Goal: Information Seeking & Learning: Learn about a topic

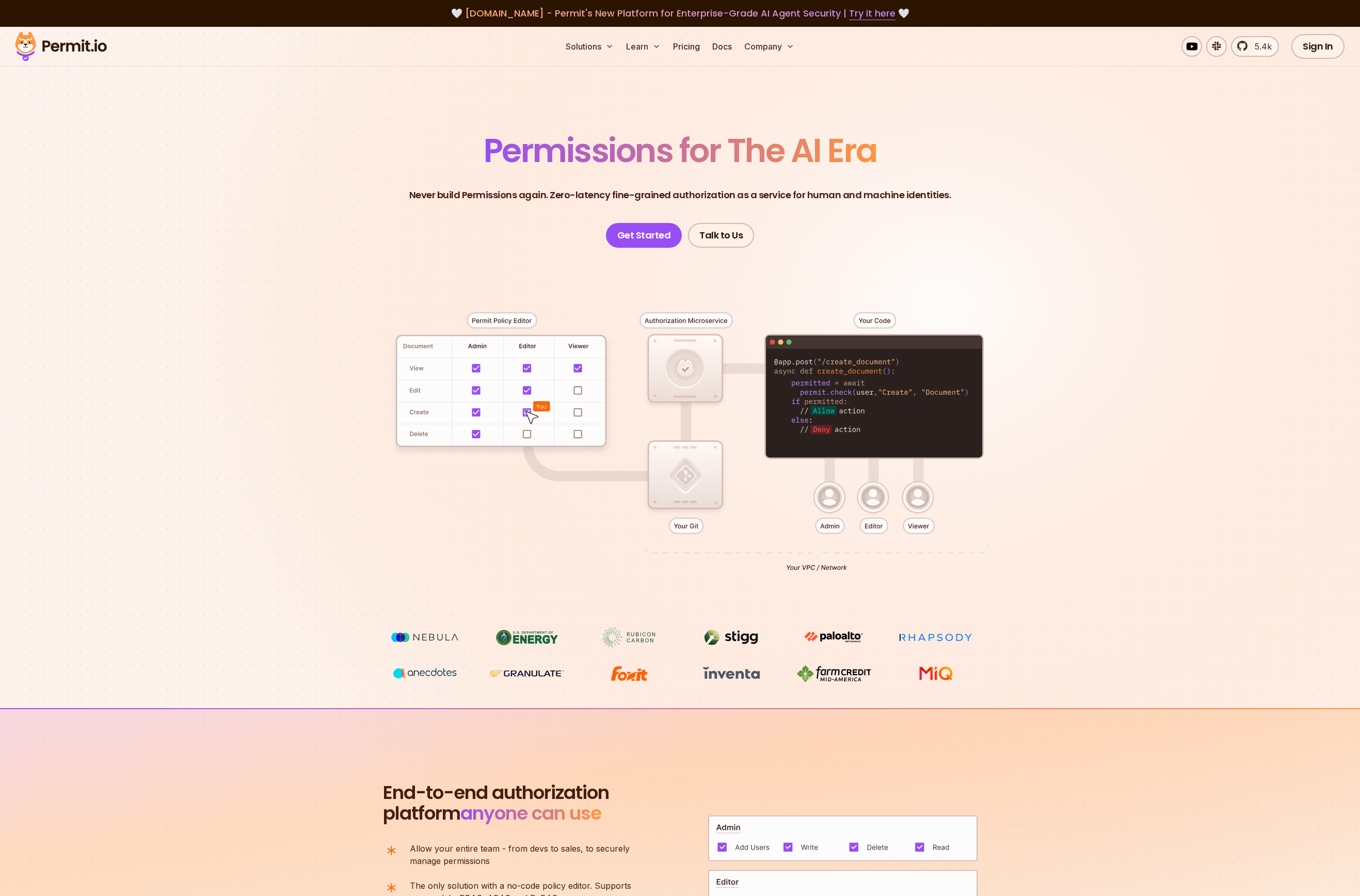
click at [243, 428] on section "Permissions for The AI Era Never build Permissions again. Zero-latency fine-gra…" at bounding box center [680, 367] width 1360 height 681
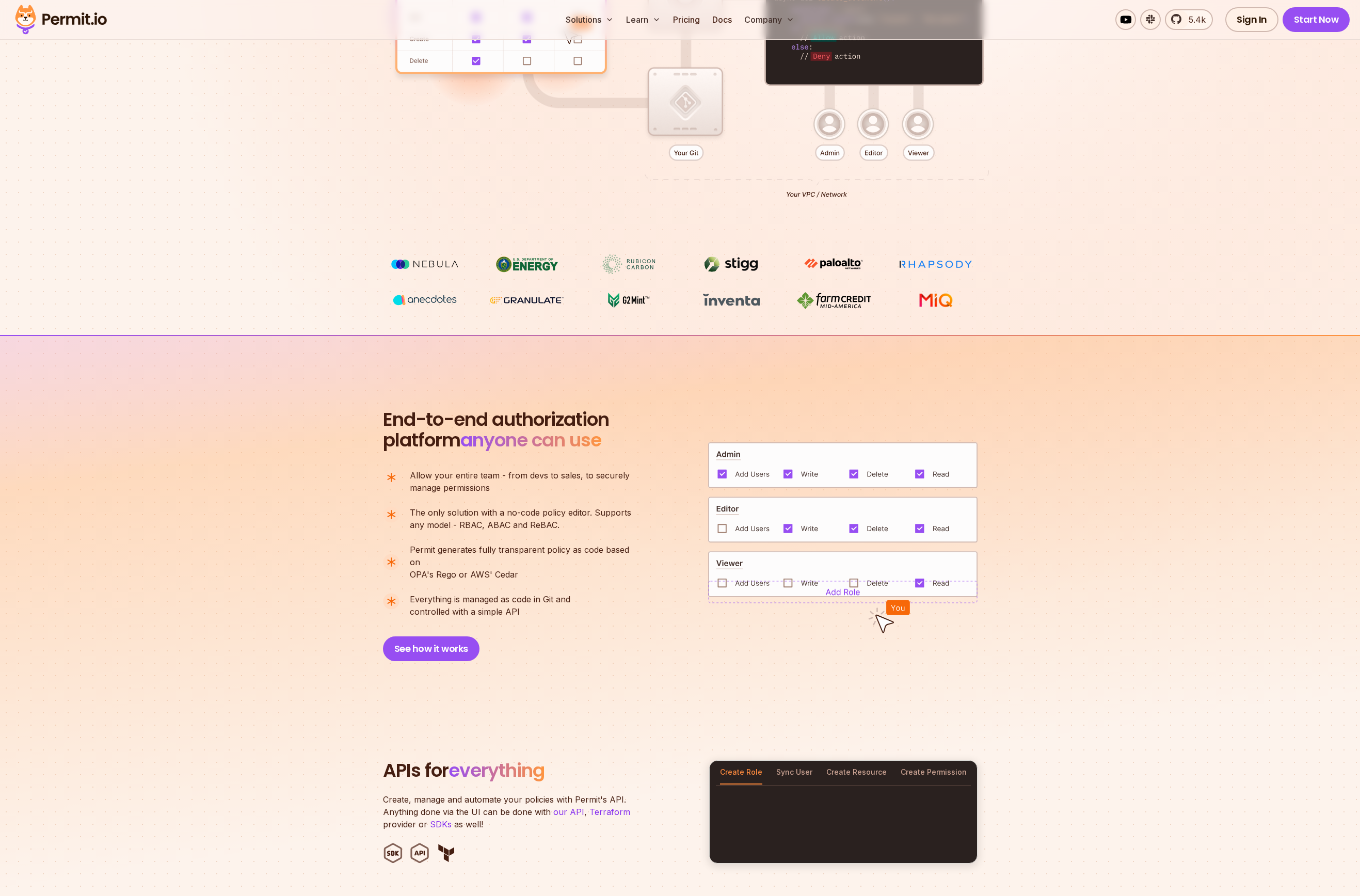
scroll to position [490, 0]
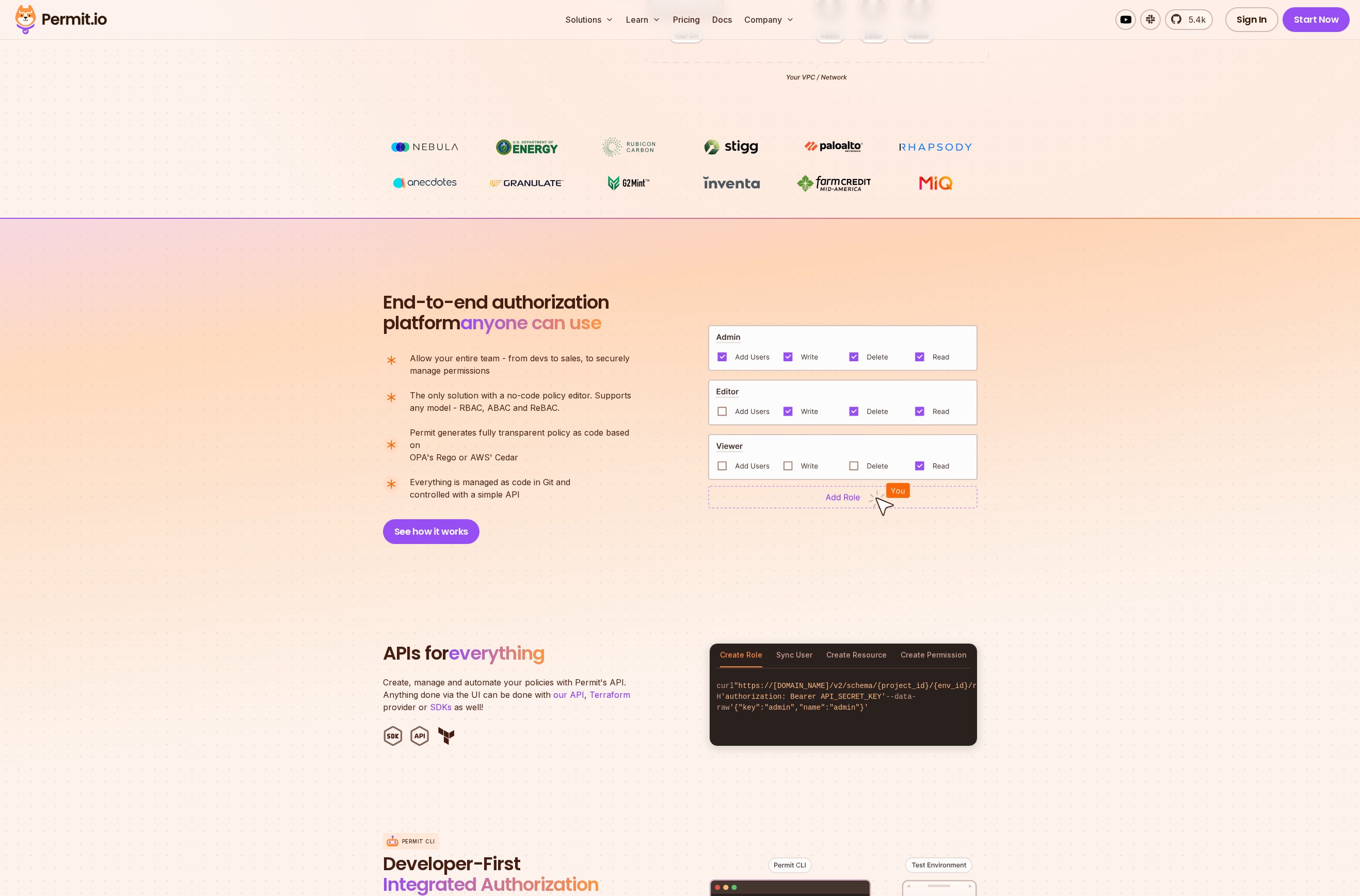
click at [230, 454] on section "End-to-end authorization platform anyone can use A no-code authorization platfo…" at bounding box center [680, 405] width 1360 height 375
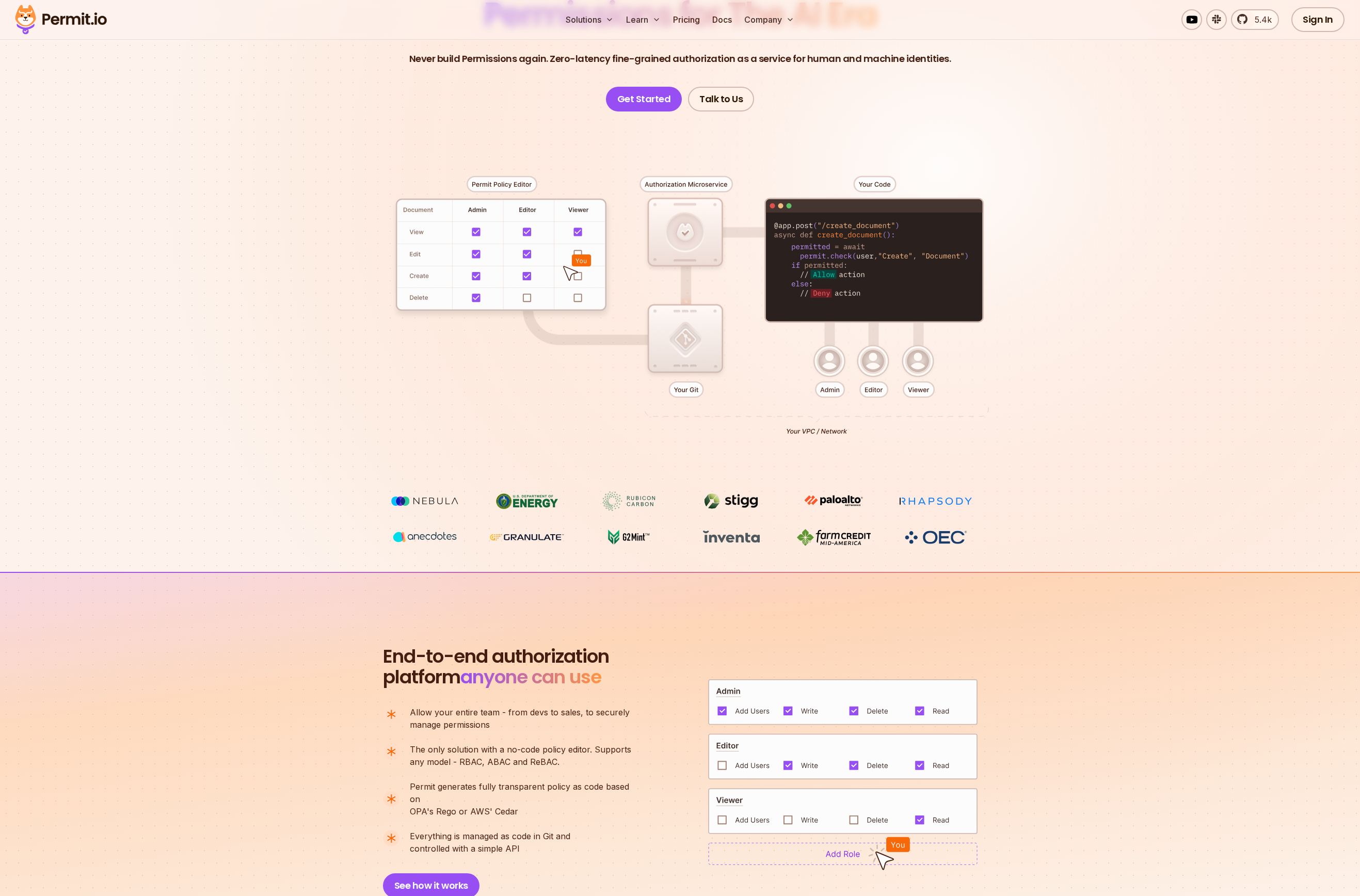
scroll to position [0, 0]
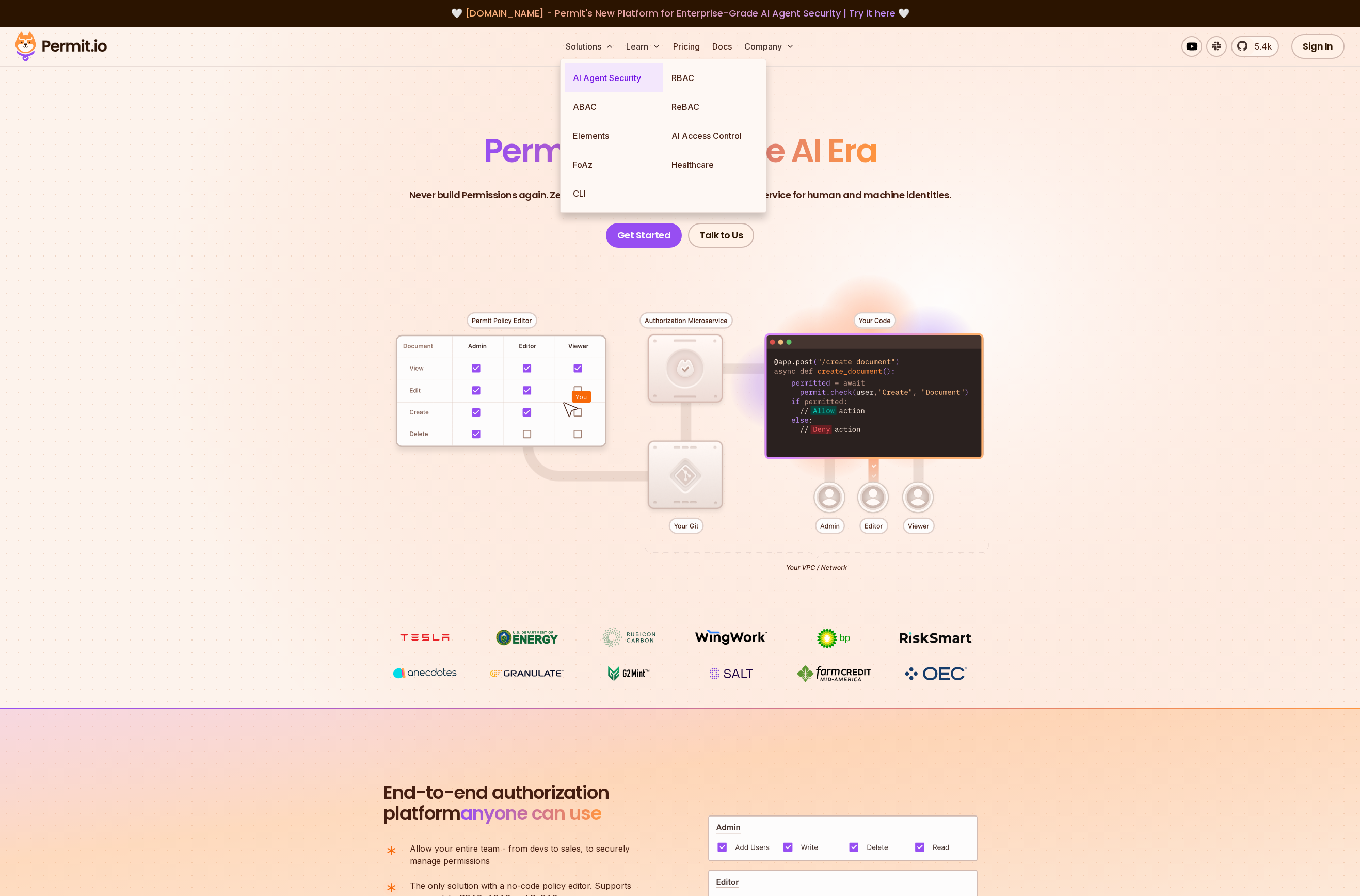
click at [609, 77] on link "AI Agent Security" at bounding box center [614, 78] width 99 height 29
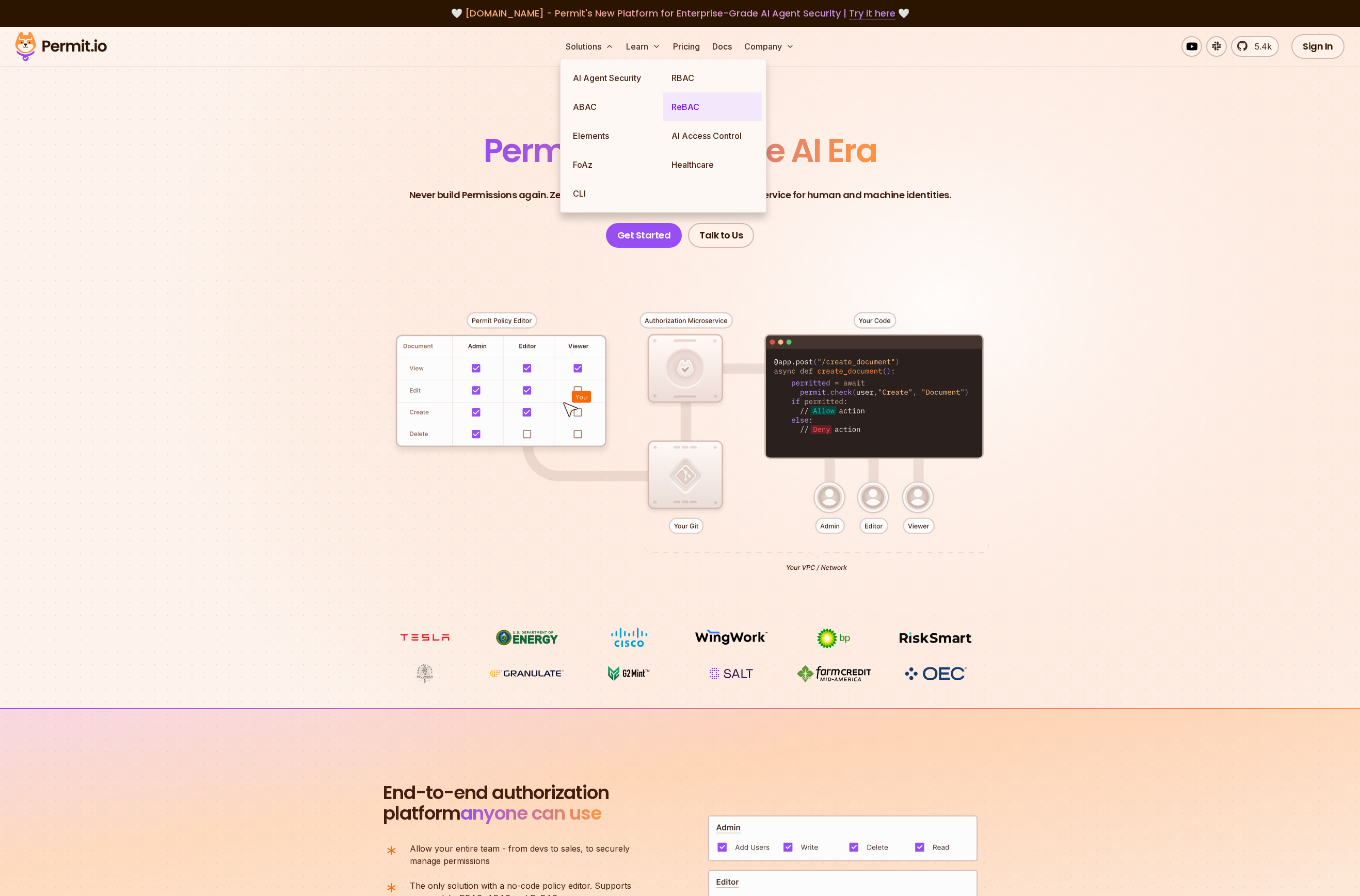
click at [691, 104] on link "ReBAC" at bounding box center [713, 107] width 99 height 29
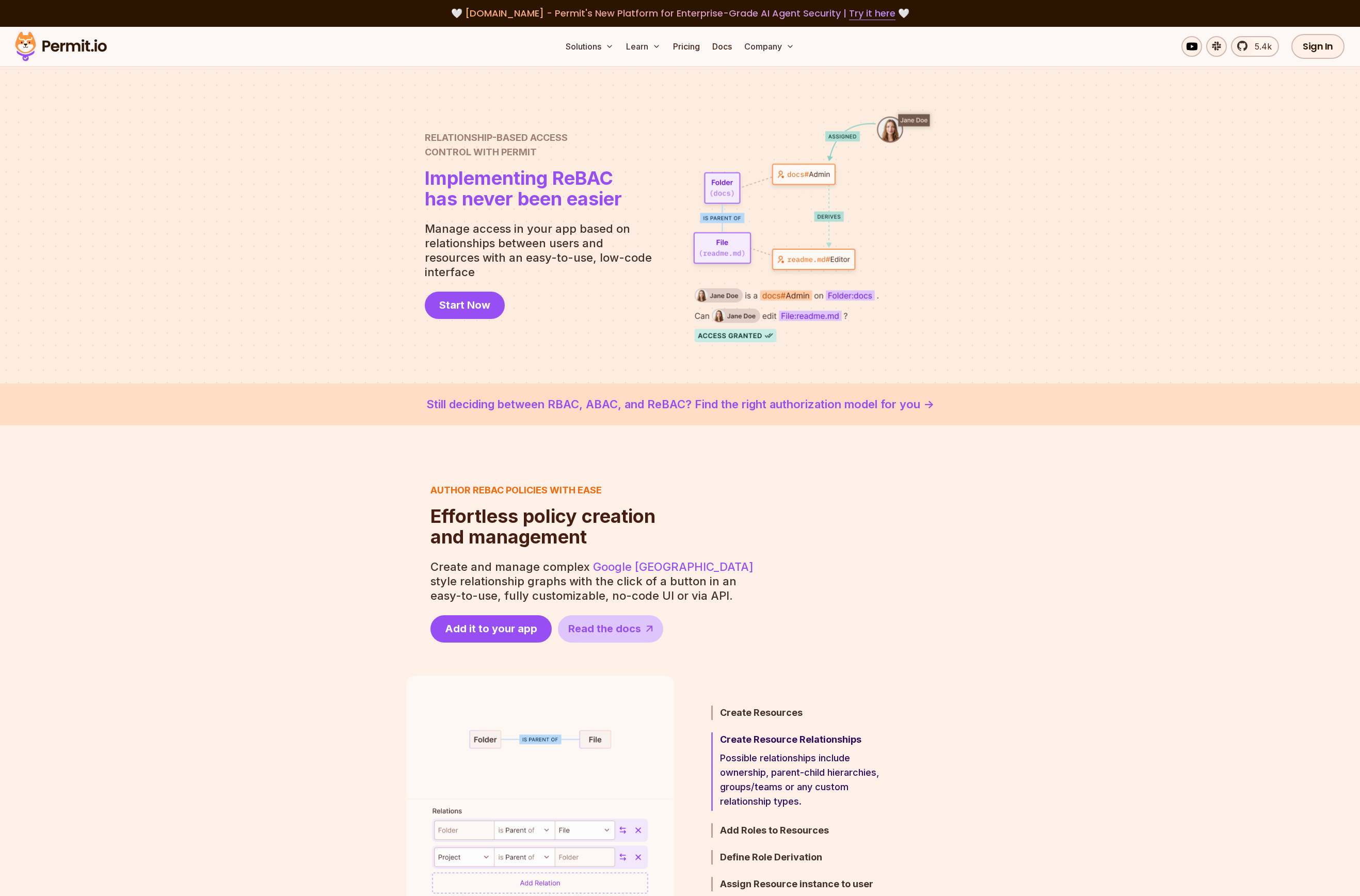
click at [1079, 266] on div at bounding box center [680, 225] width 1360 height 317
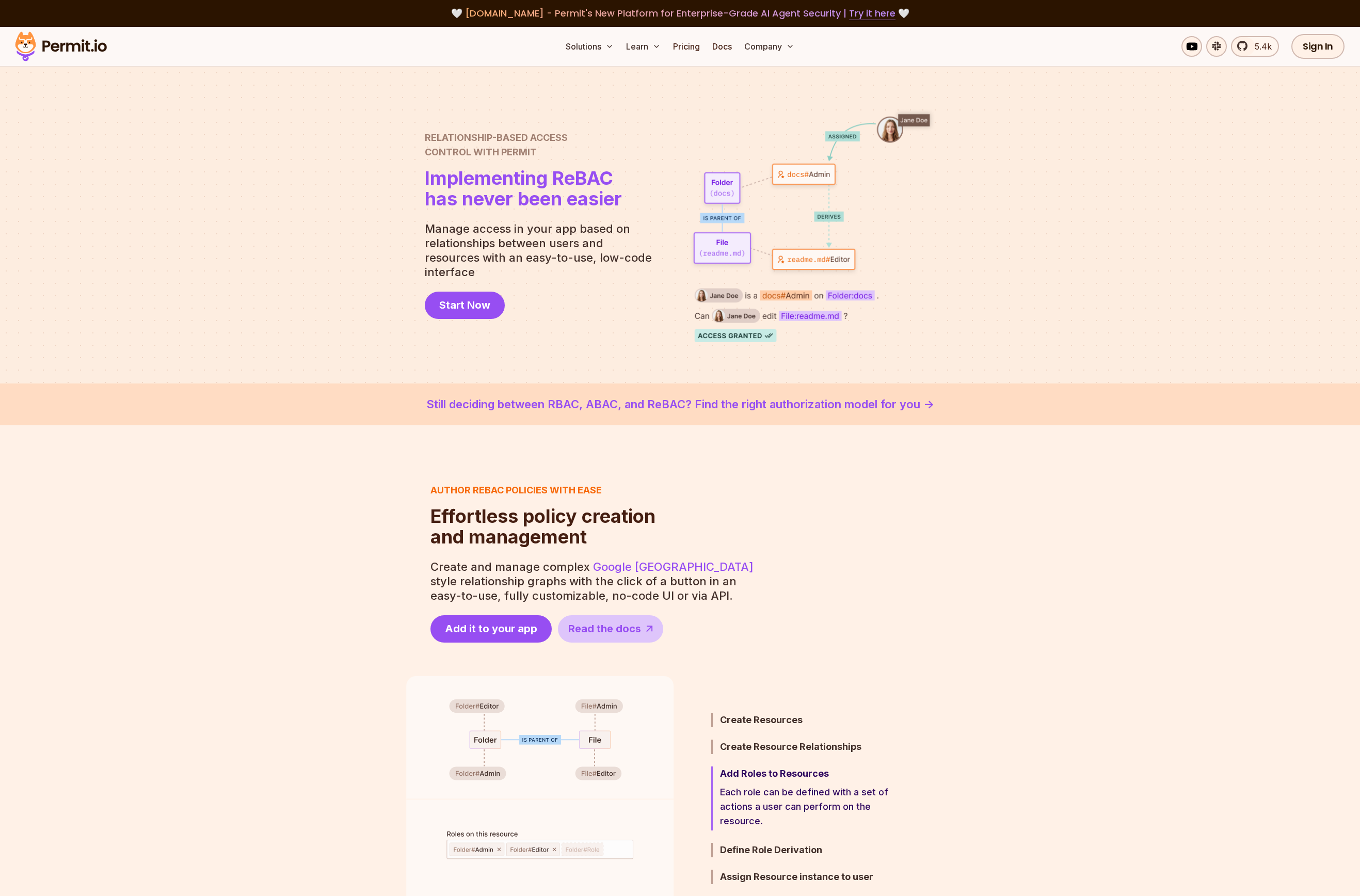
click at [1079, 266] on div at bounding box center [680, 225] width 1360 height 317
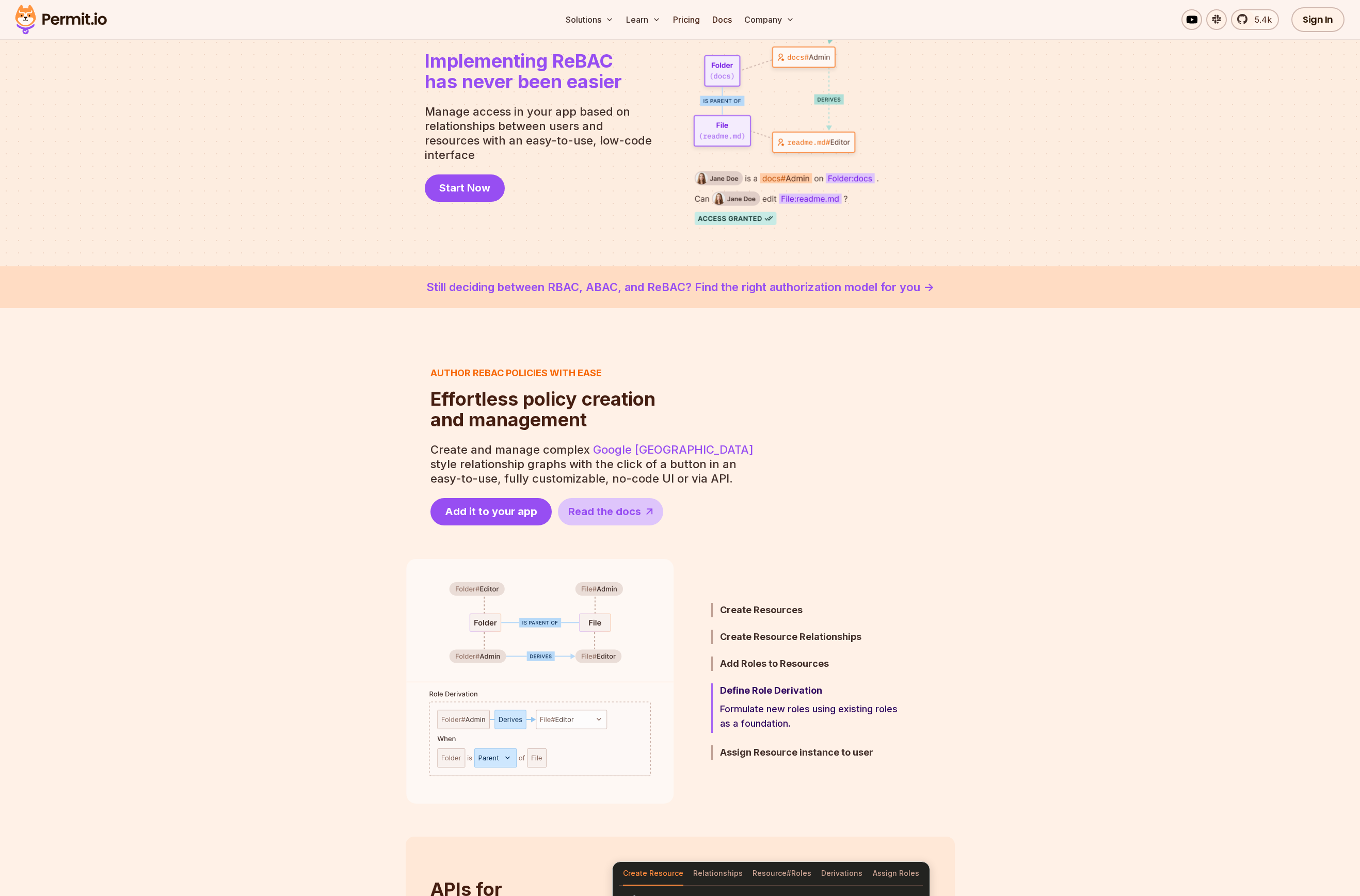
scroll to position [130, 0]
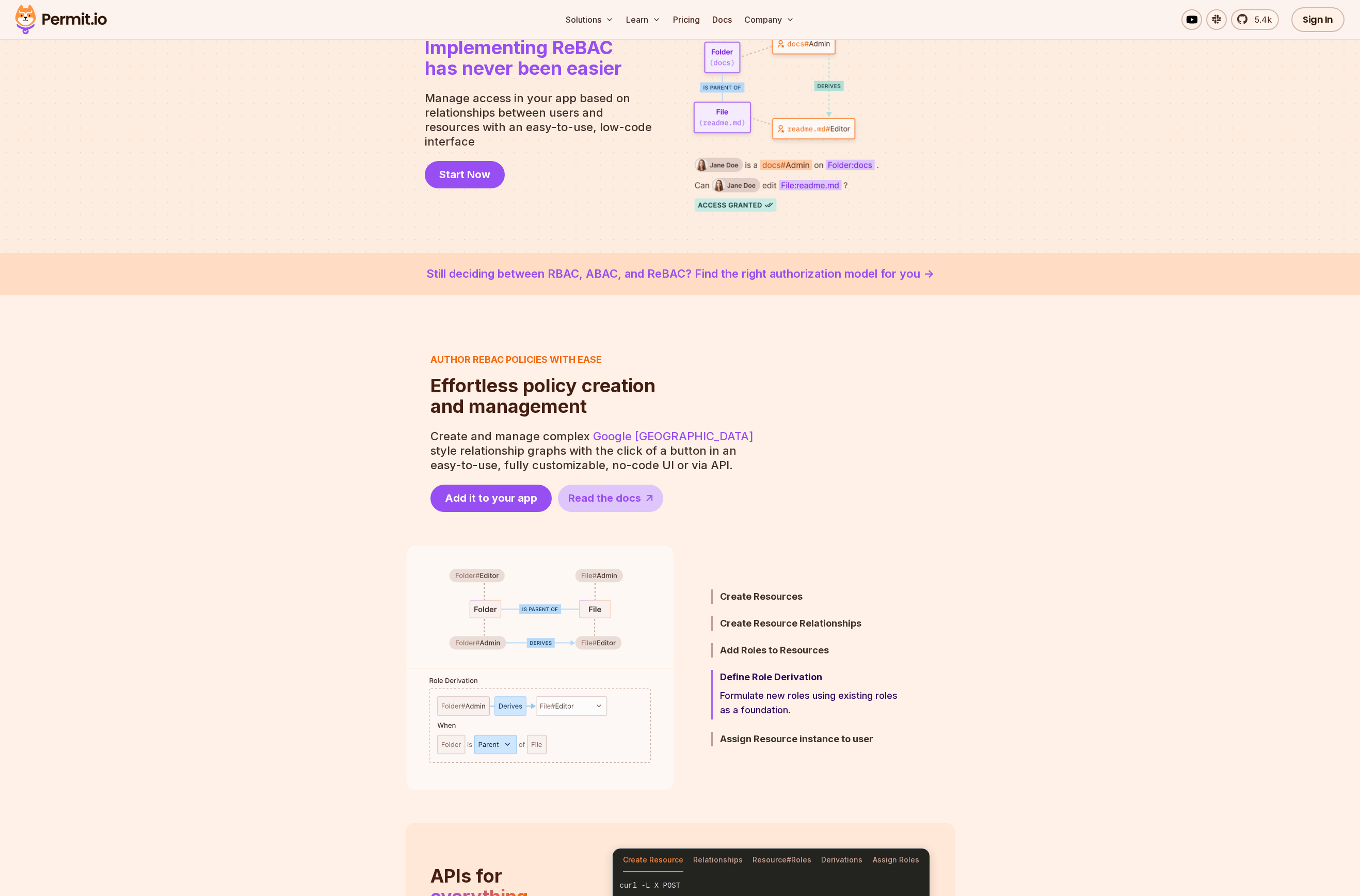
click at [1116, 473] on section "Author ReBAC policies with ease Effortless policy creation and management Effor…" at bounding box center [680, 432] width 1360 height 159
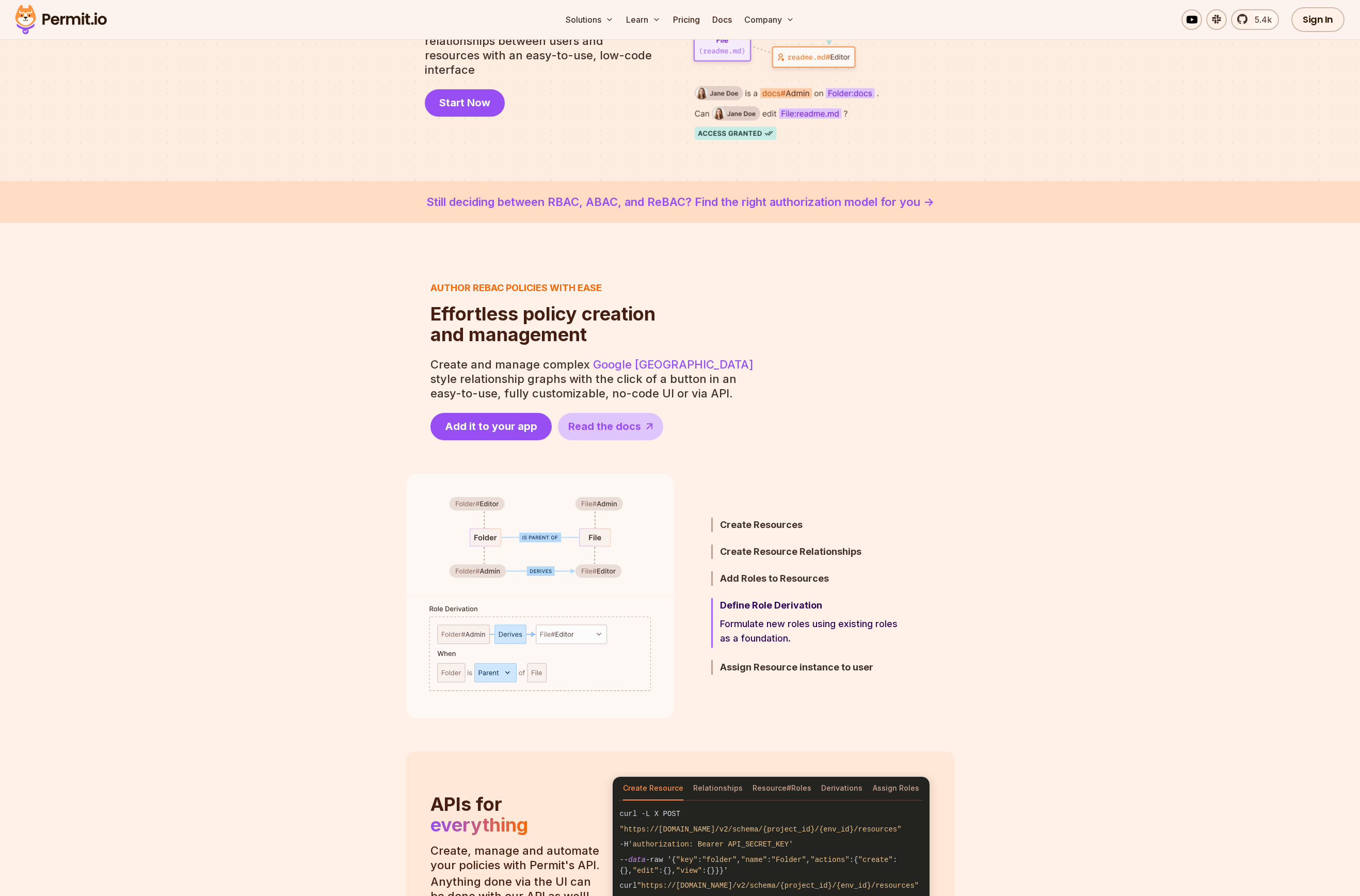
scroll to position [209, 0]
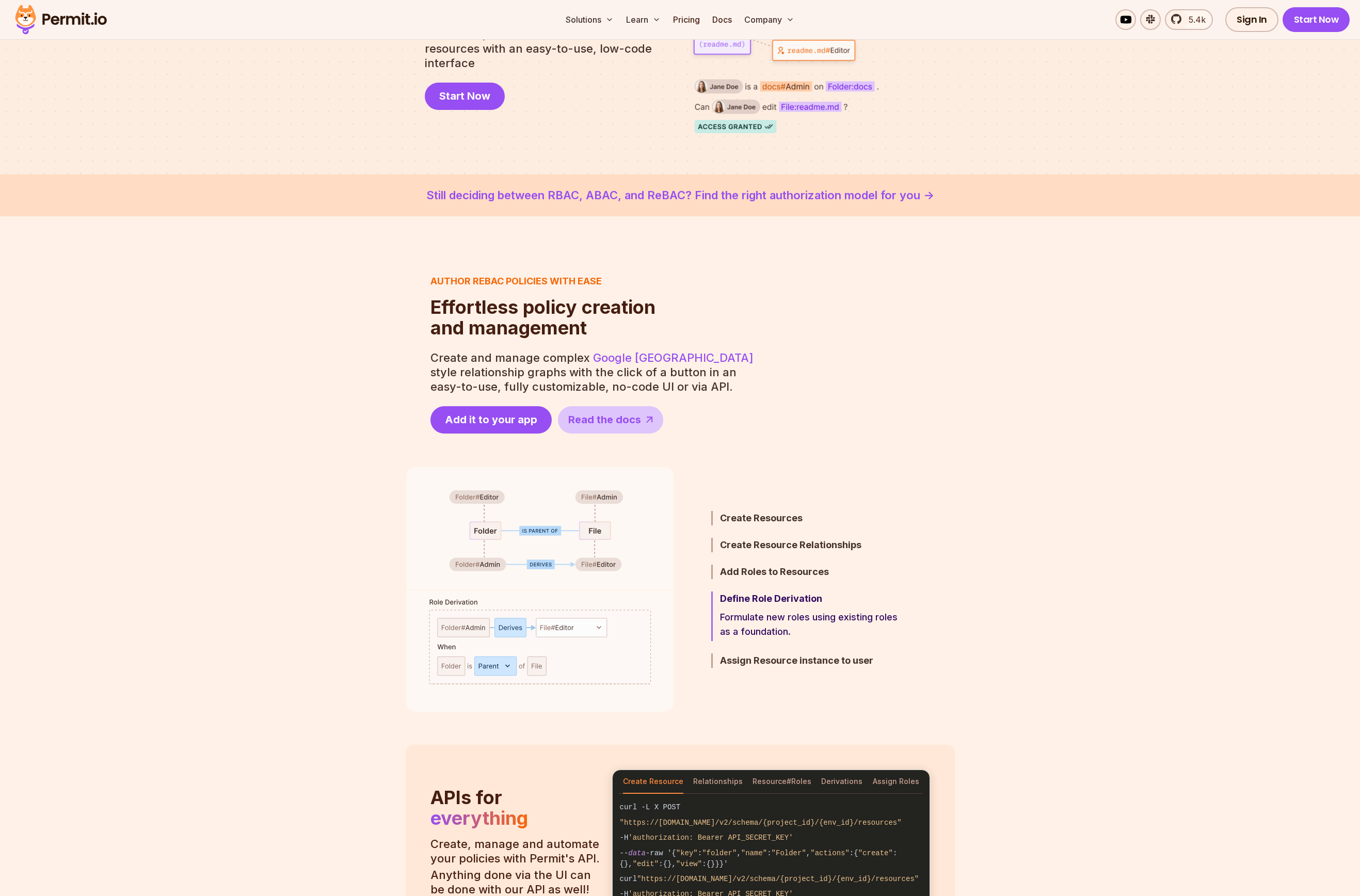
click at [1092, 419] on section "Author ReBAC policies with ease Effortless policy creation and management Effor…" at bounding box center [680, 354] width 1360 height 159
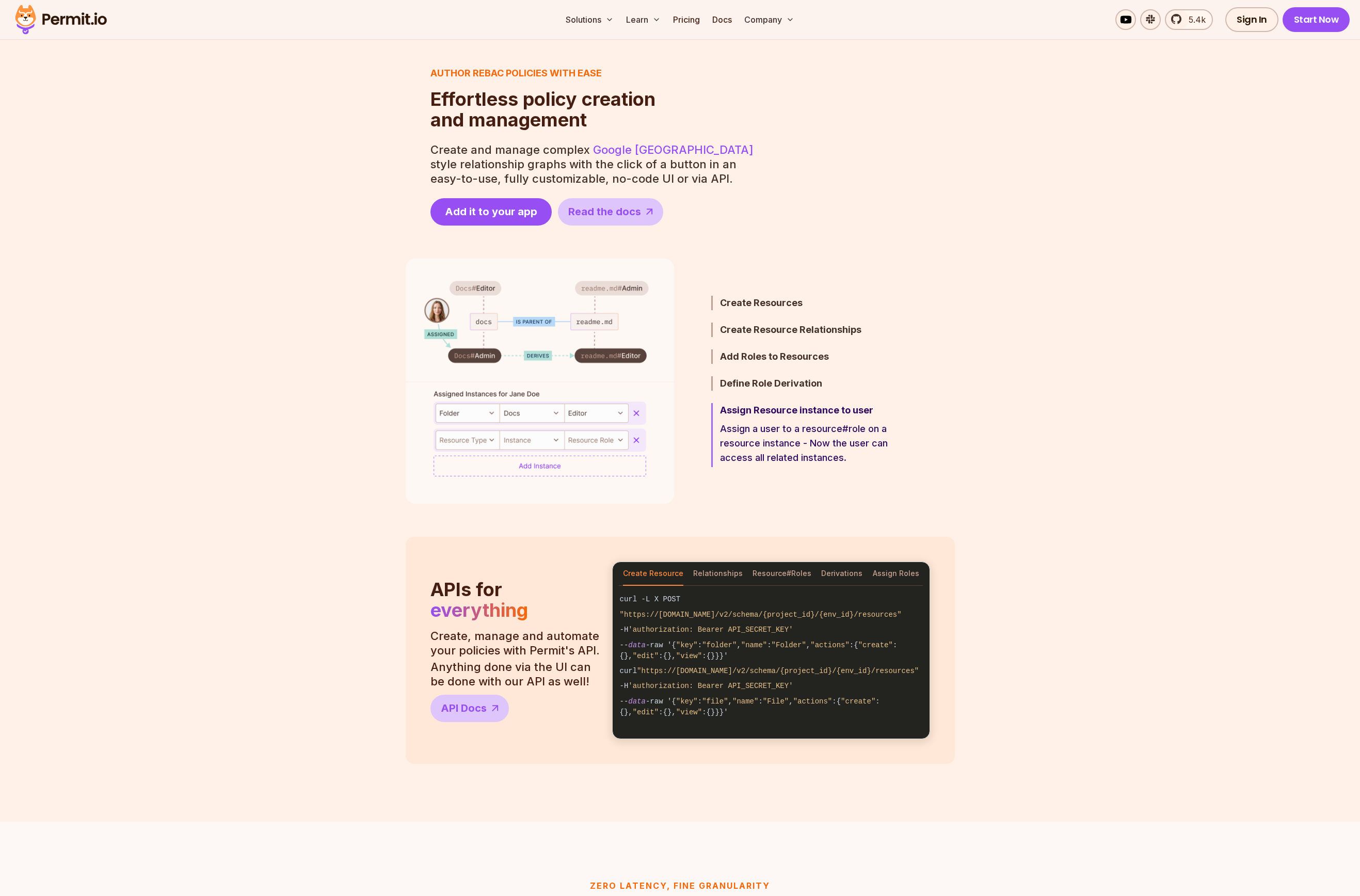
click at [1050, 400] on section "Step 5 / 5 Assign Resource instance to user Assign a user to a resource#role on…" at bounding box center [680, 381] width 1360 height 245
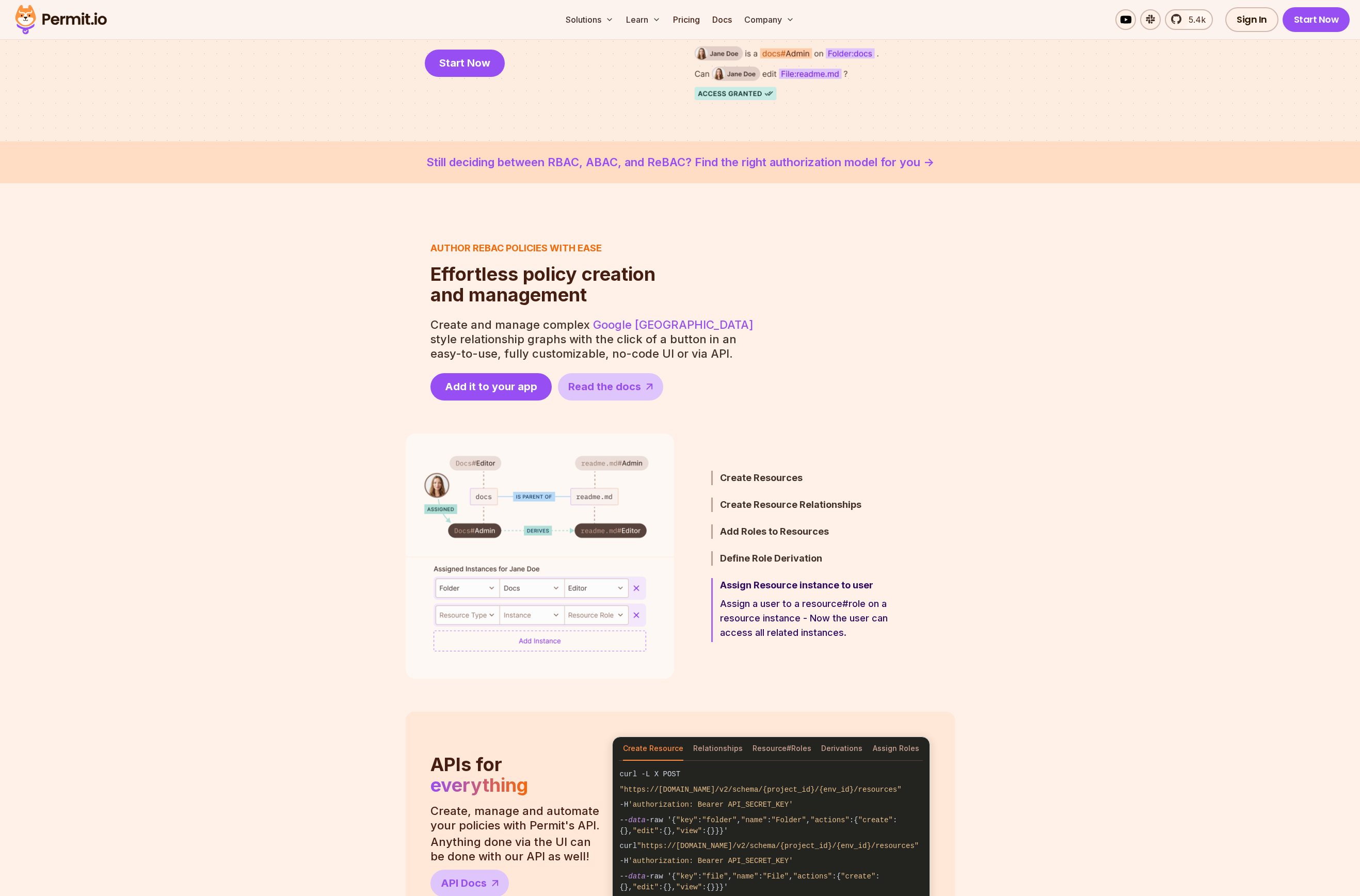
scroll to position [228, 0]
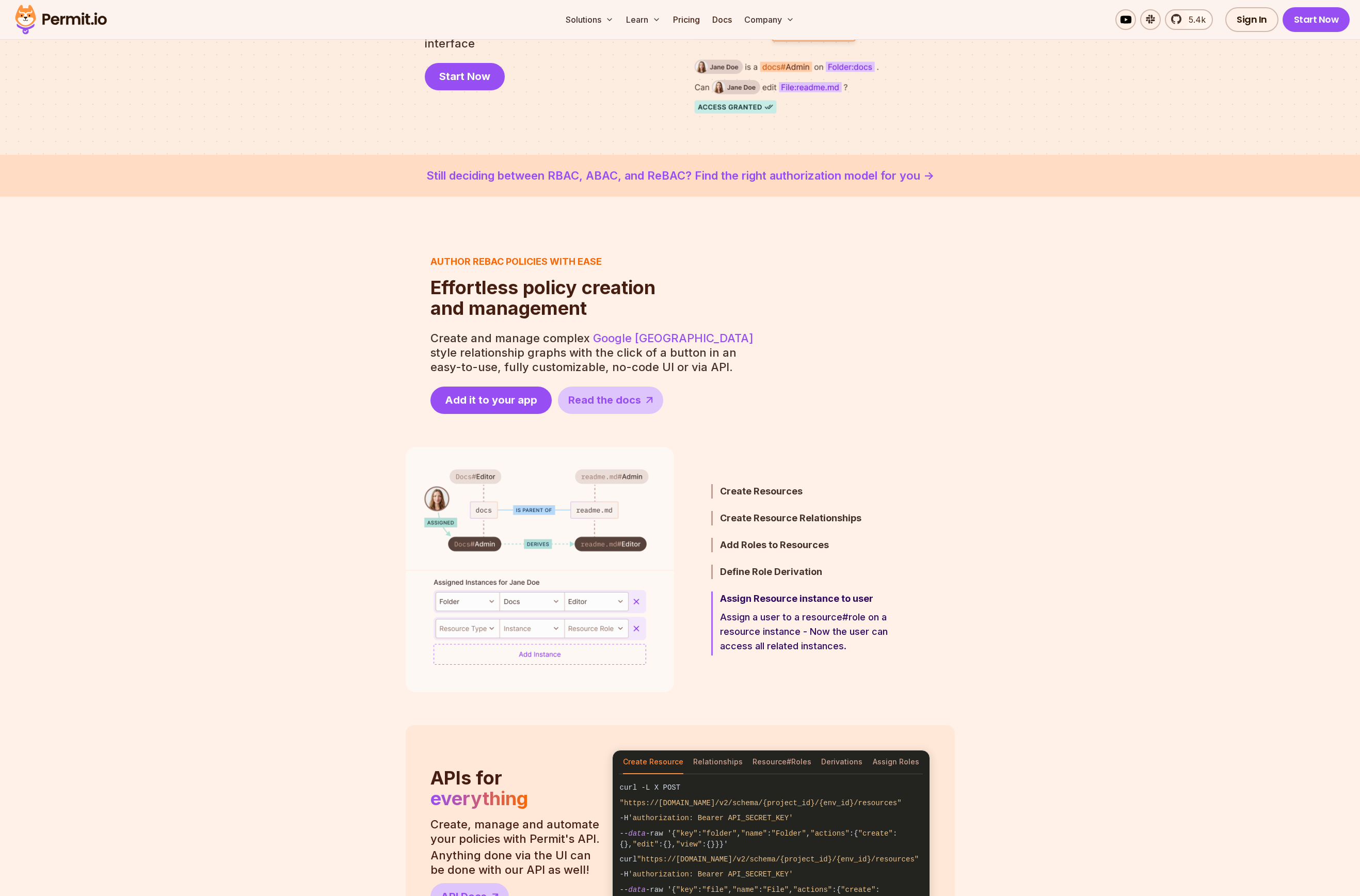
click at [256, 405] on section "Author ReBAC policies with ease Effortless policy creation and management Effor…" at bounding box center [680, 334] width 1360 height 159
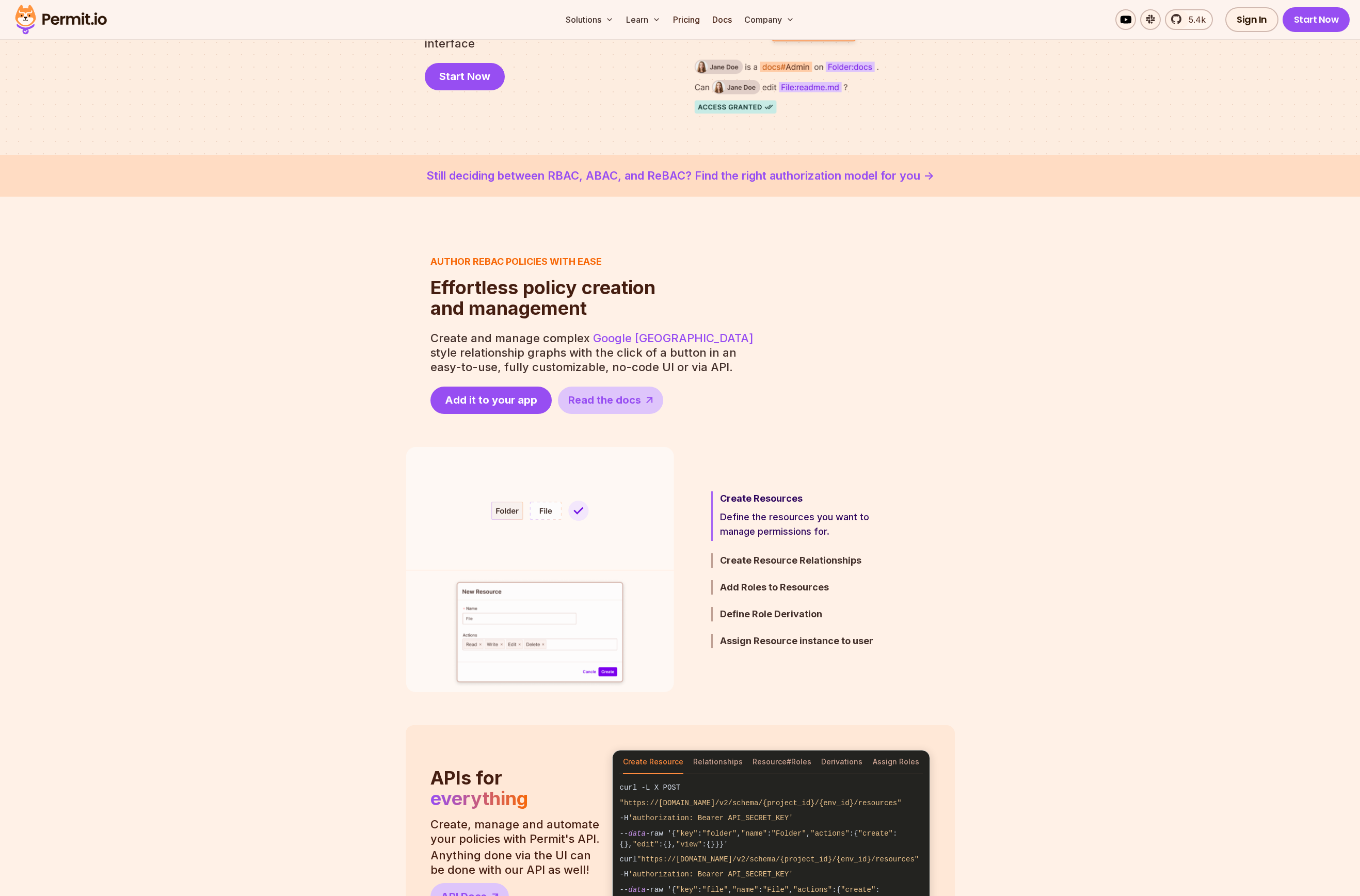
click at [140, 508] on section "Step 1 / 5 Create Resources Define the resources you want to manage permissions…" at bounding box center [680, 569] width 1360 height 245
click at [191, 259] on section "Author ReBAC policies with ease Effortless policy creation and management Effor…" at bounding box center [680, 334] width 1360 height 159
click at [168, 259] on section "Author ReBAC policies with ease Effortless policy creation and management Effor…" at bounding box center [680, 334] width 1360 height 159
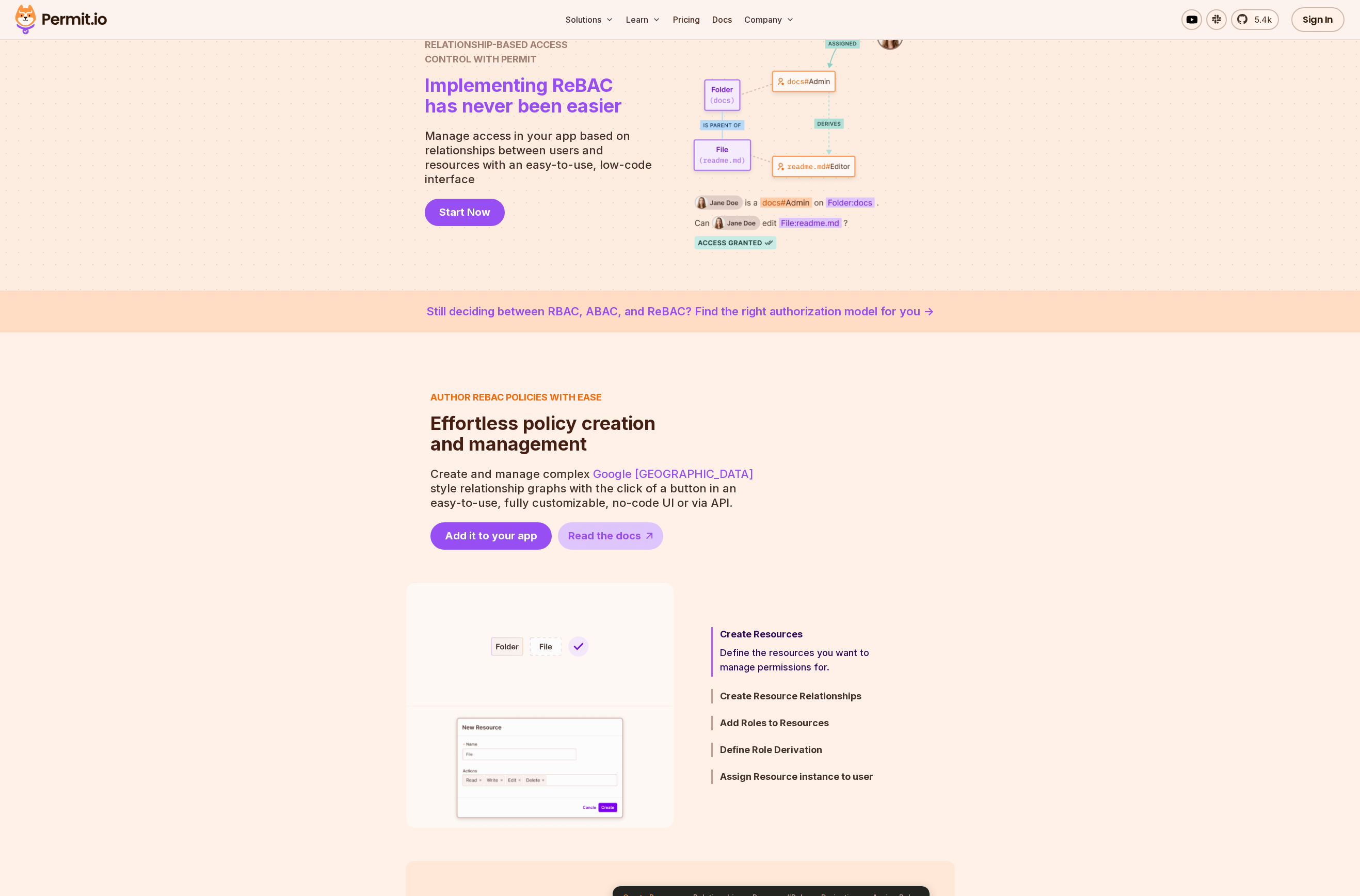
click at [170, 138] on div at bounding box center [680, 132] width 1360 height 317
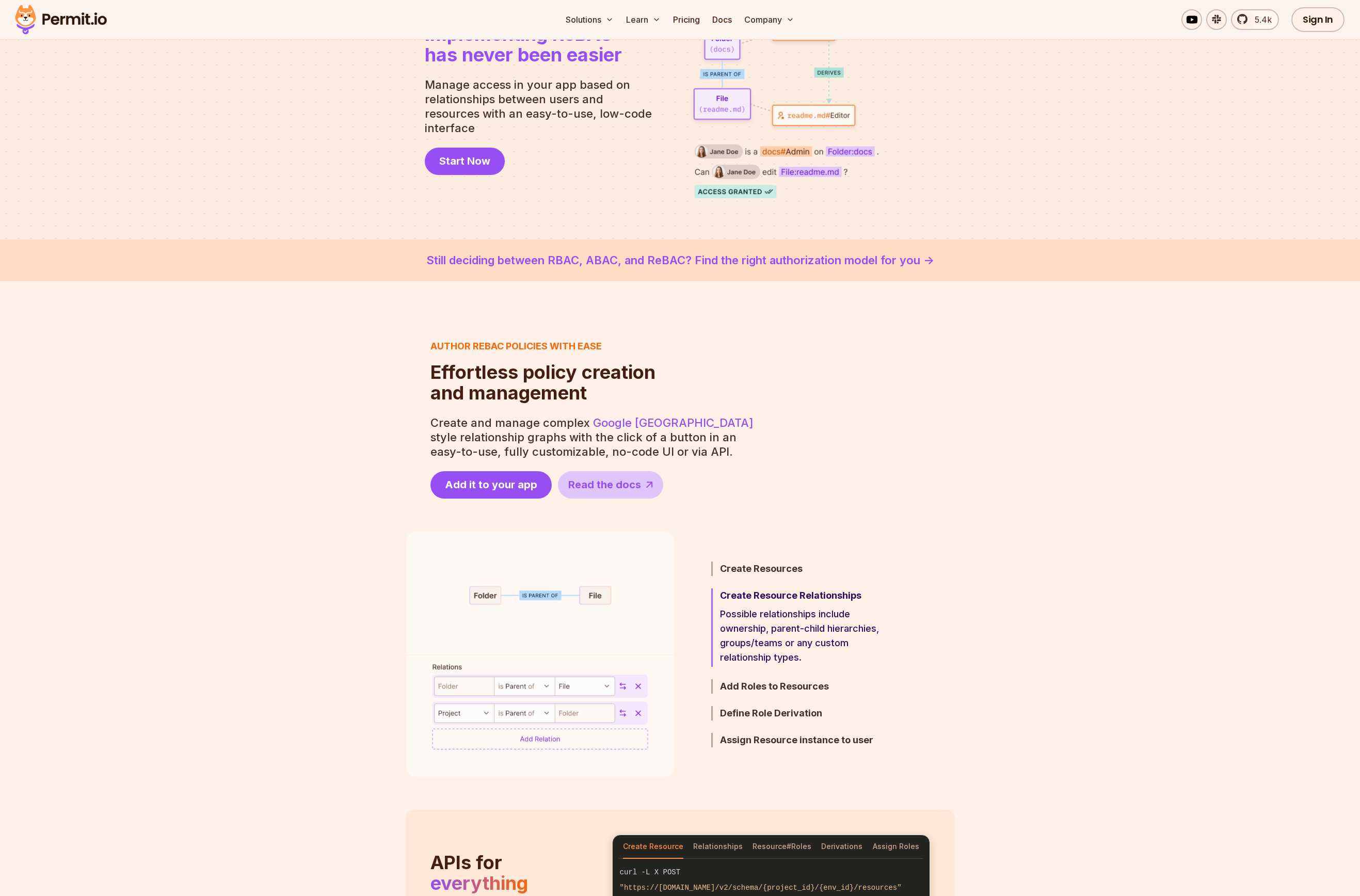
drag, startPoint x: 249, startPoint y: 480, endPoint x: 256, endPoint y: 467, distance: 14.8
click at [249, 480] on section "Author ReBAC policies with ease Effortless policy creation and management Effor…" at bounding box center [680, 418] width 1360 height 159
click at [799, 265] on link "Still deciding between RBAC, ABAC, and ReBAC? Find the right authorization mode…" at bounding box center [680, 260] width 1310 height 17
